Goal: Transaction & Acquisition: Purchase product/service

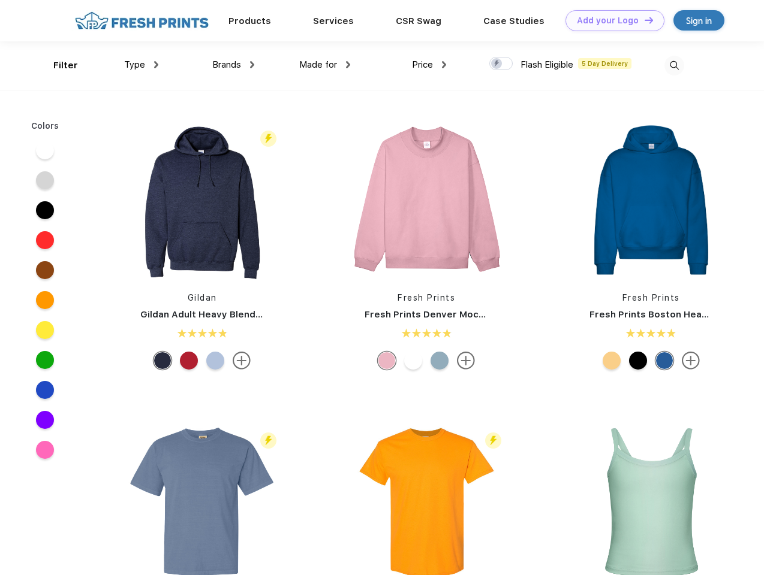
scroll to position [1, 0]
click at [610, 20] on link "Add your Logo Design Tool" at bounding box center [614, 20] width 99 height 21
click at [0, 0] on div "Design Tool" at bounding box center [0, 0] width 0 height 0
click at [643, 20] on link "Add your Logo Design Tool" at bounding box center [614, 20] width 99 height 21
click at [58, 65] on div "Filter" at bounding box center [65, 66] width 25 height 14
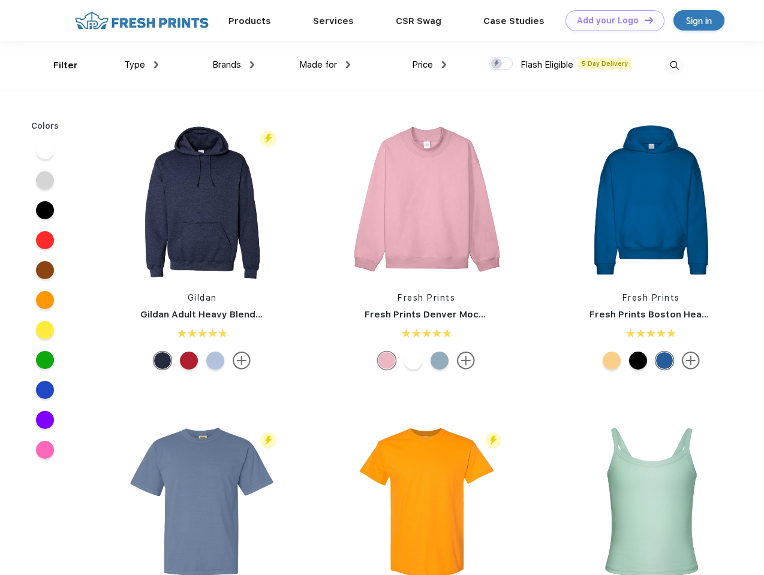
click at [141, 65] on span "Type" at bounding box center [134, 64] width 21 height 11
click at [233, 65] on span "Brands" at bounding box center [226, 64] width 29 height 11
click at [325, 65] on span "Made for" at bounding box center [318, 64] width 38 height 11
click at [429, 65] on span "Price" at bounding box center [422, 64] width 21 height 11
click at [501, 64] on div at bounding box center [500, 63] width 23 height 13
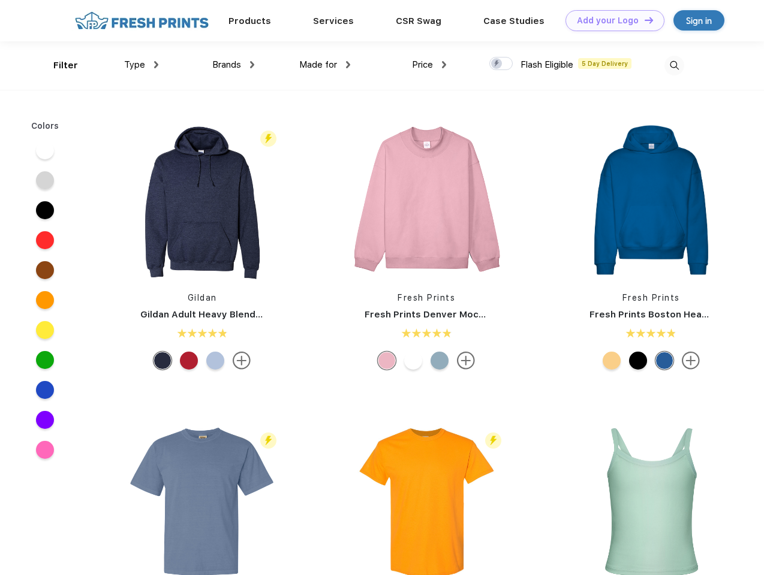
click at [497, 64] on input "checkbox" at bounding box center [493, 60] width 8 height 8
click at [674, 65] on img at bounding box center [674, 66] width 20 height 20
